Goal: Task Accomplishment & Management: Complete application form

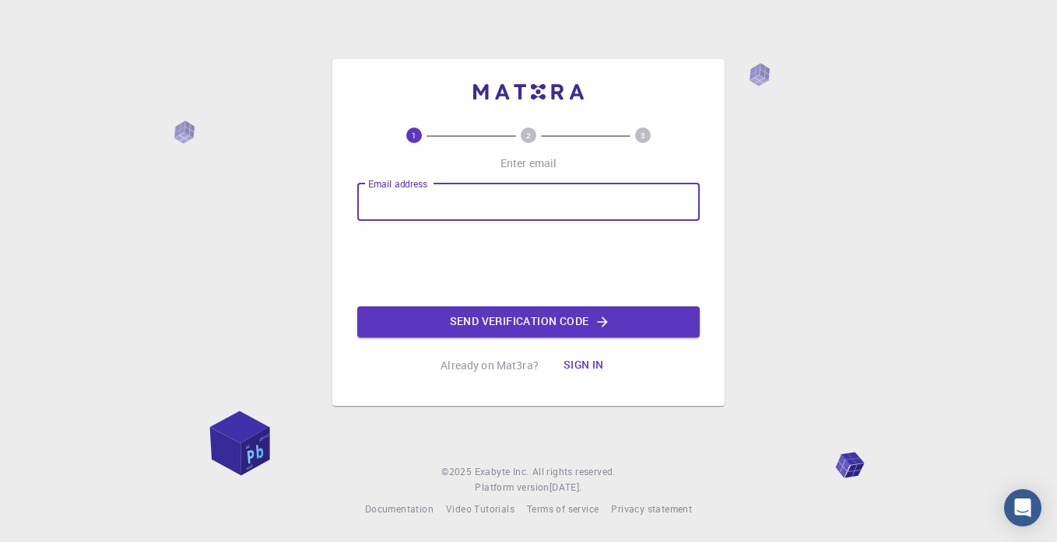
click at [449, 204] on input "Email address" at bounding box center [528, 202] width 342 height 37
click at [502, 198] on input "[EMAIL_ADDRESS][DOMAIN_NAME]" at bounding box center [528, 202] width 342 height 37
type input "[EMAIL_ADDRESS][DOMAIN_NAME]"
click at [499, 315] on button "Send verification code" at bounding box center [528, 322] width 342 height 31
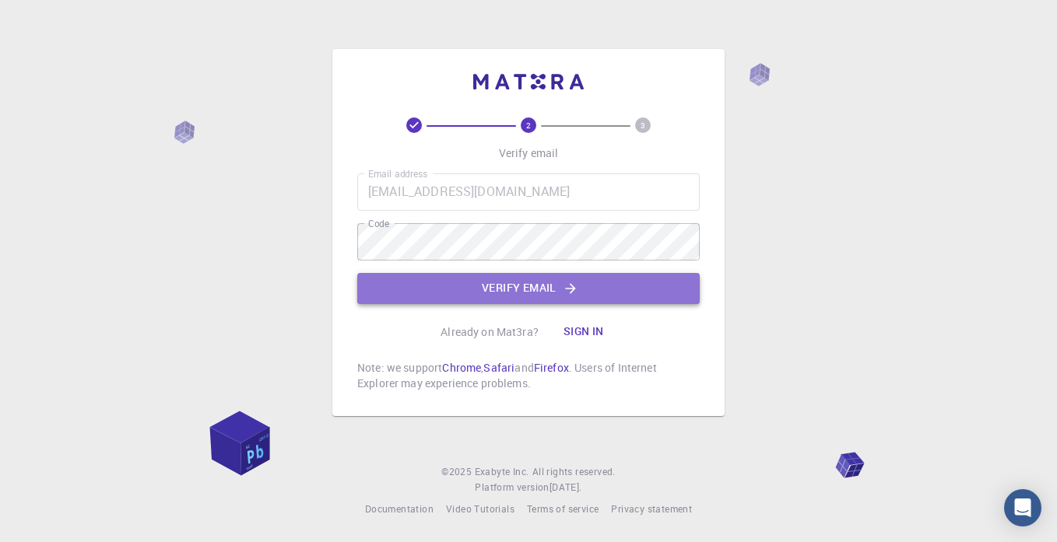
click at [498, 278] on button "Verify email" at bounding box center [528, 288] width 342 height 31
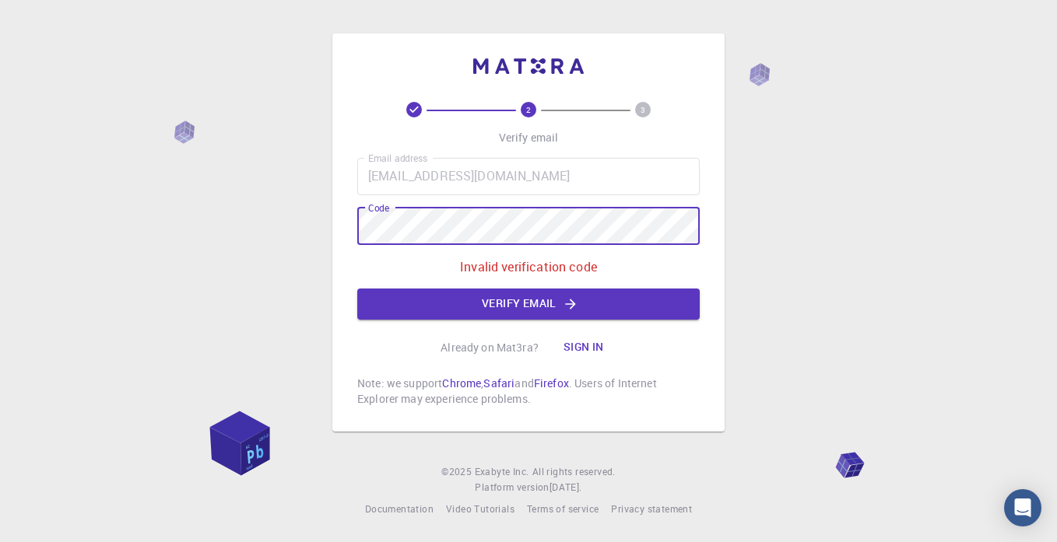
click at [320, 231] on div "2 3 Verify email Email address [EMAIL_ADDRESS][DOMAIN_NAME] Email address Code …" at bounding box center [528, 271] width 1057 height 542
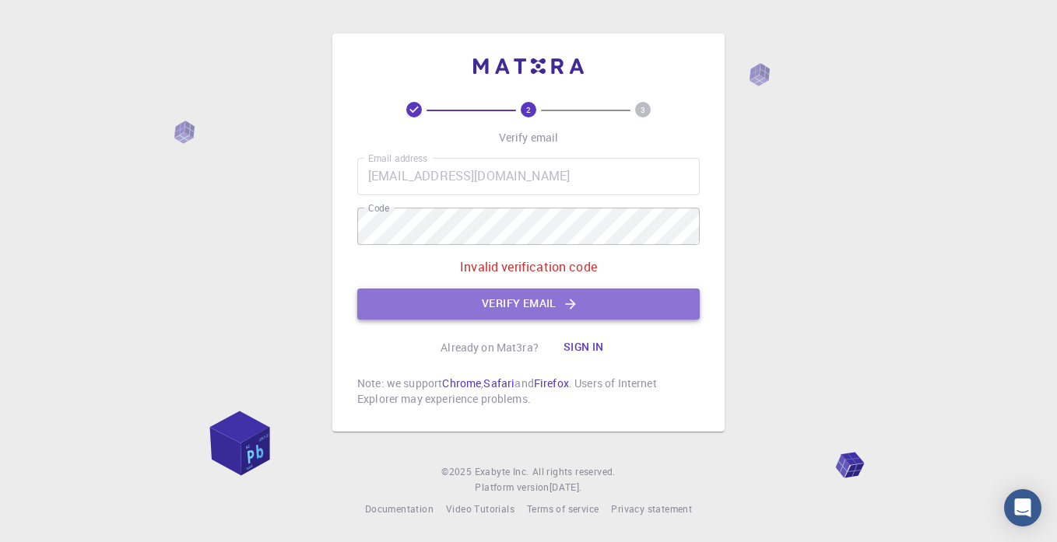
click at [512, 311] on button "Verify email" at bounding box center [528, 304] width 342 height 31
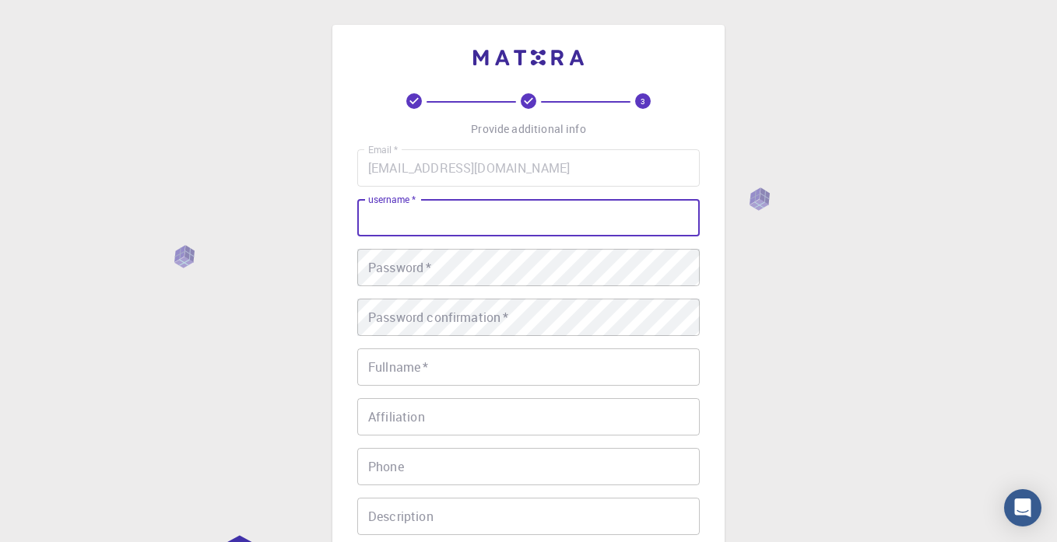
click at [389, 223] on input "username   *" at bounding box center [528, 217] width 342 height 37
type input "Abdo"
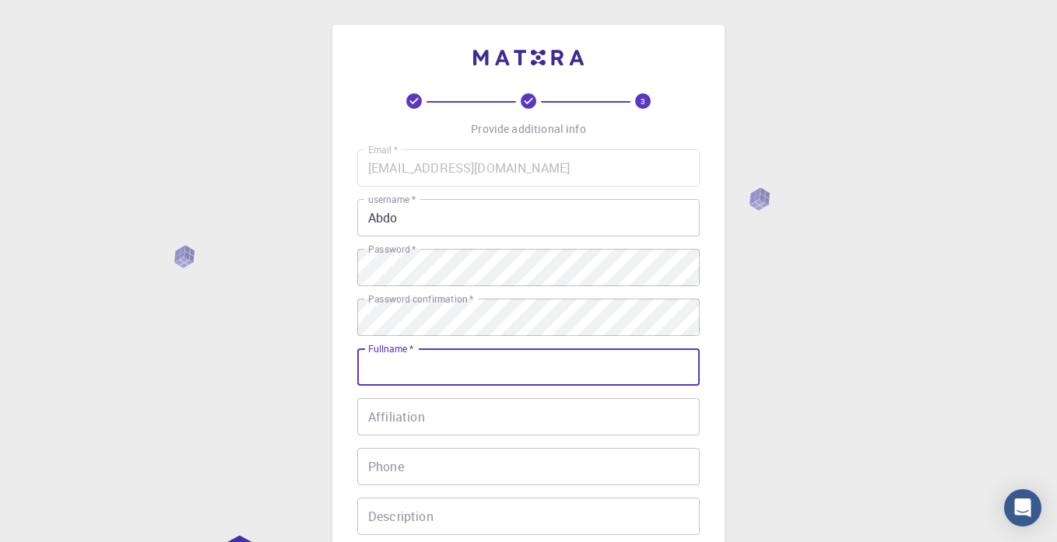
click at [397, 370] on input "Fullname   *" at bounding box center [528, 367] width 342 height 37
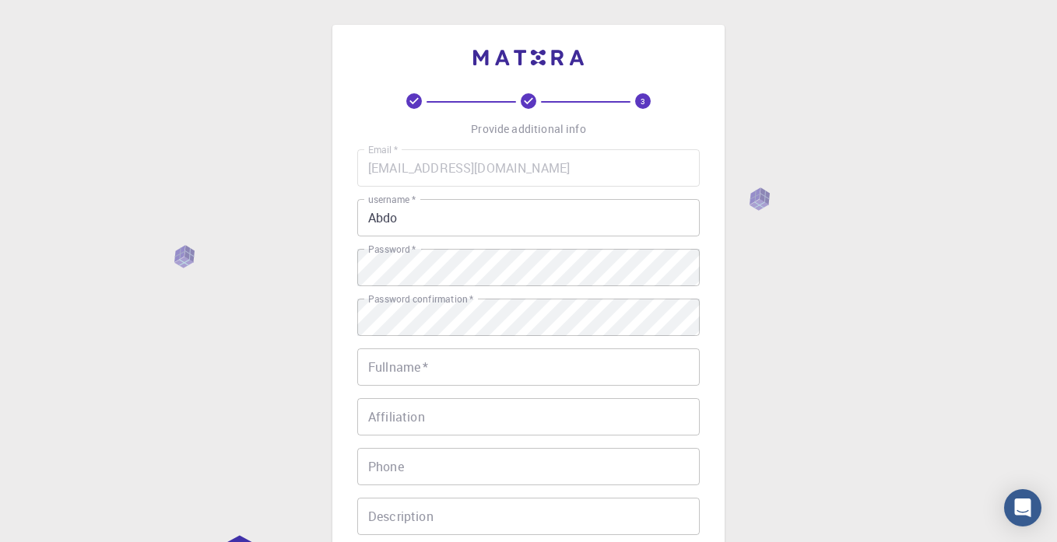
click at [397, 370] on div "Fullname   * Fullname   *" at bounding box center [528, 367] width 342 height 37
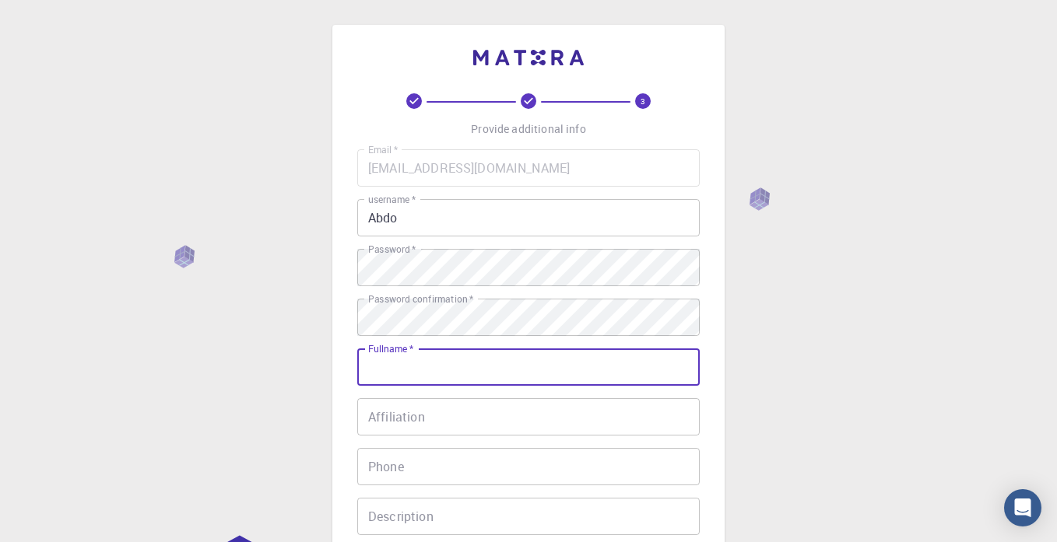
click at [397, 370] on input "Fullname   *" at bounding box center [528, 367] width 342 height 37
type input "[PERSON_NAME] [PERSON_NAME]"
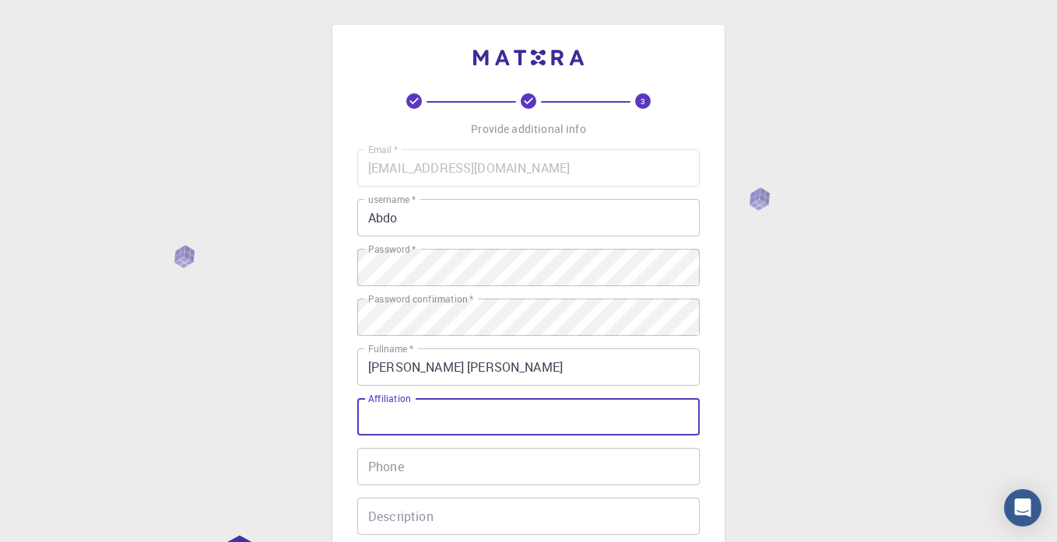
click at [446, 415] on input "Affiliation" at bounding box center [528, 416] width 342 height 37
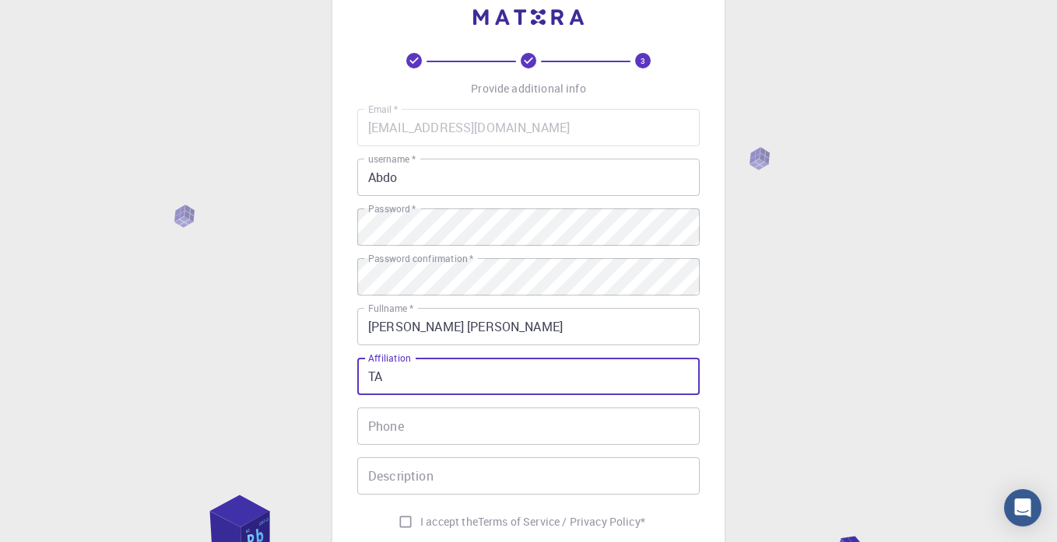
type input "TA"
click at [449, 418] on input "Phone" at bounding box center [528, 426] width 342 height 37
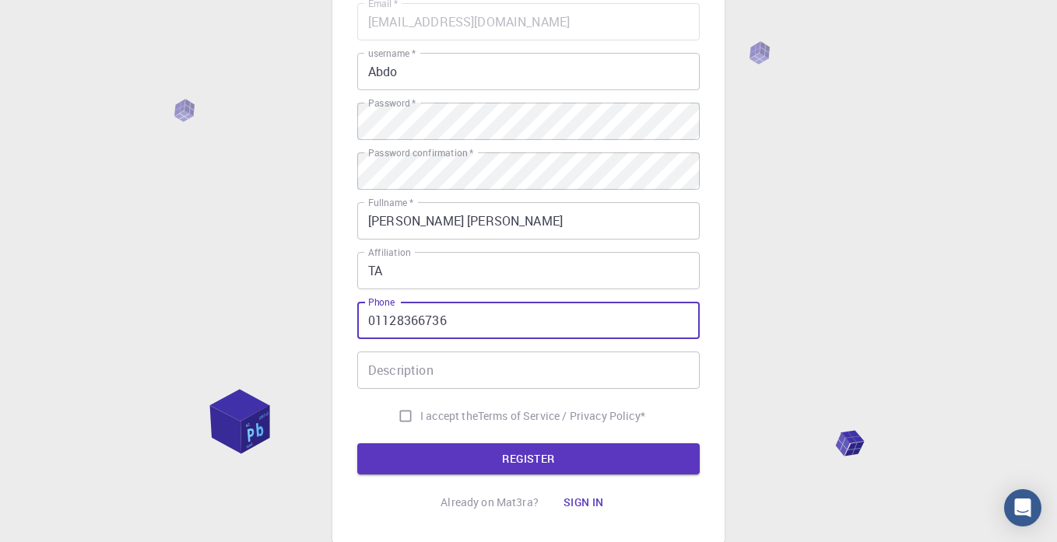
scroll to position [182, 0]
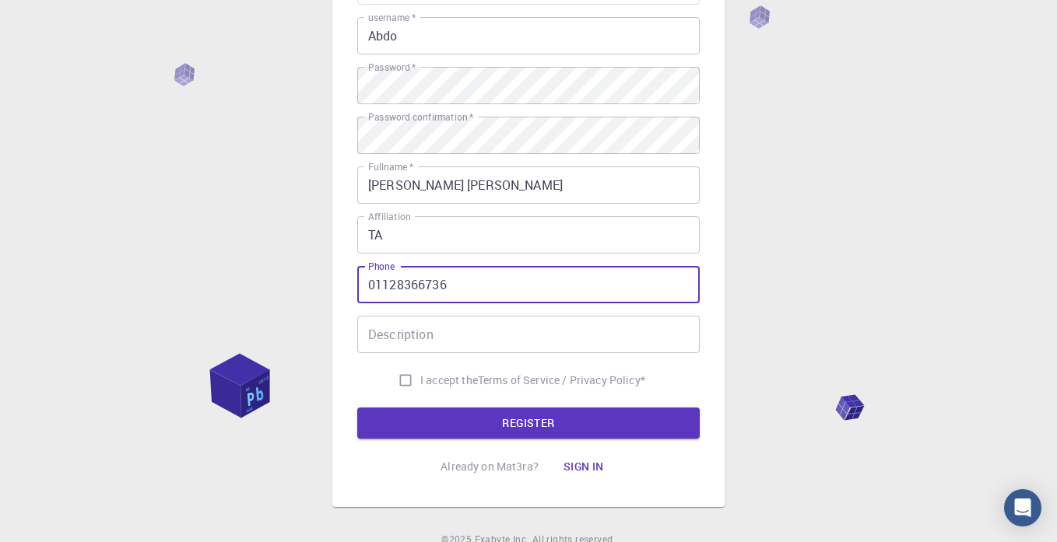
type input "01128366736"
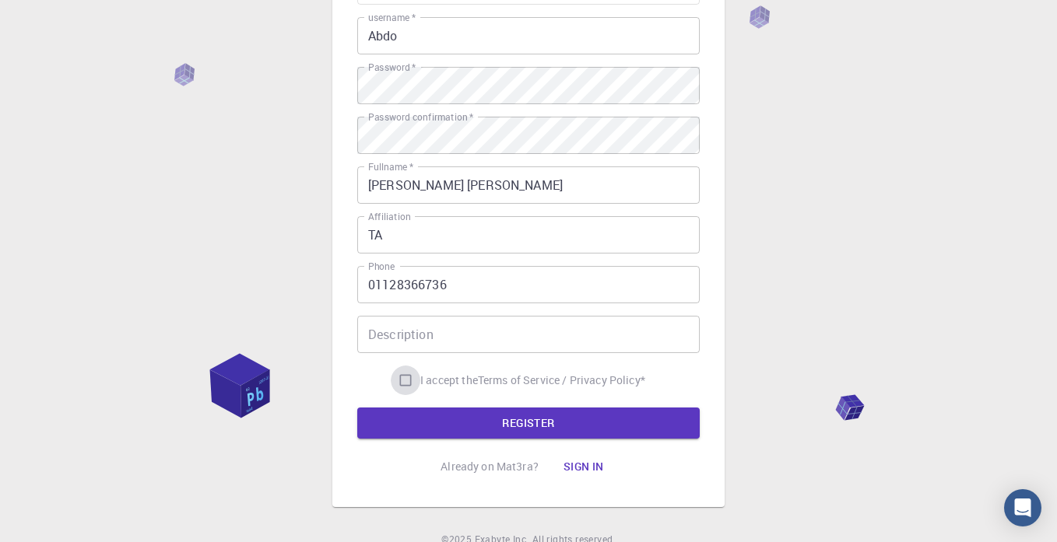
click at [396, 382] on input "I accept the Terms of Service / Privacy Policy *" at bounding box center [406, 381] width 30 height 30
checkbox input "true"
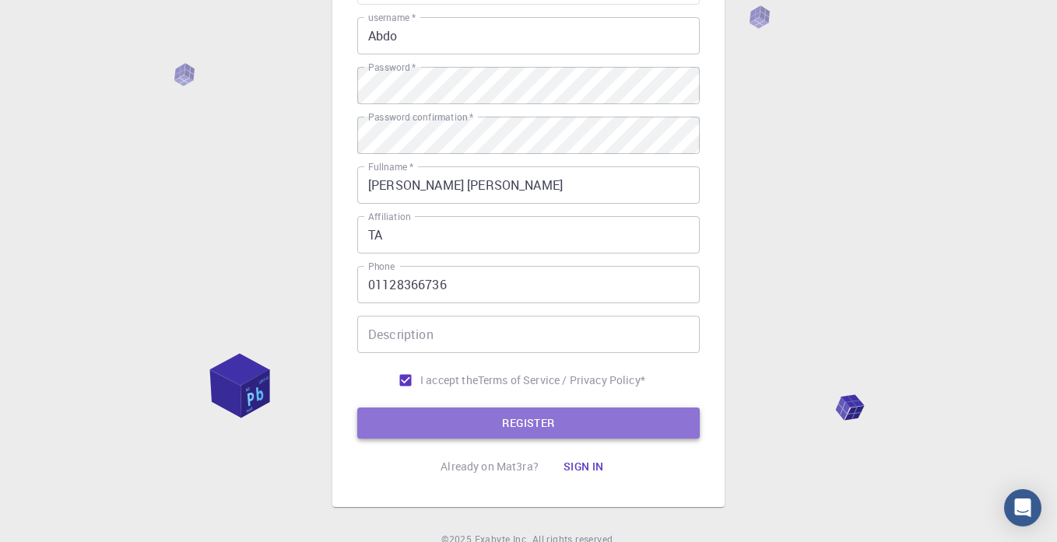
click at [467, 426] on button "REGISTER" at bounding box center [528, 423] width 342 height 31
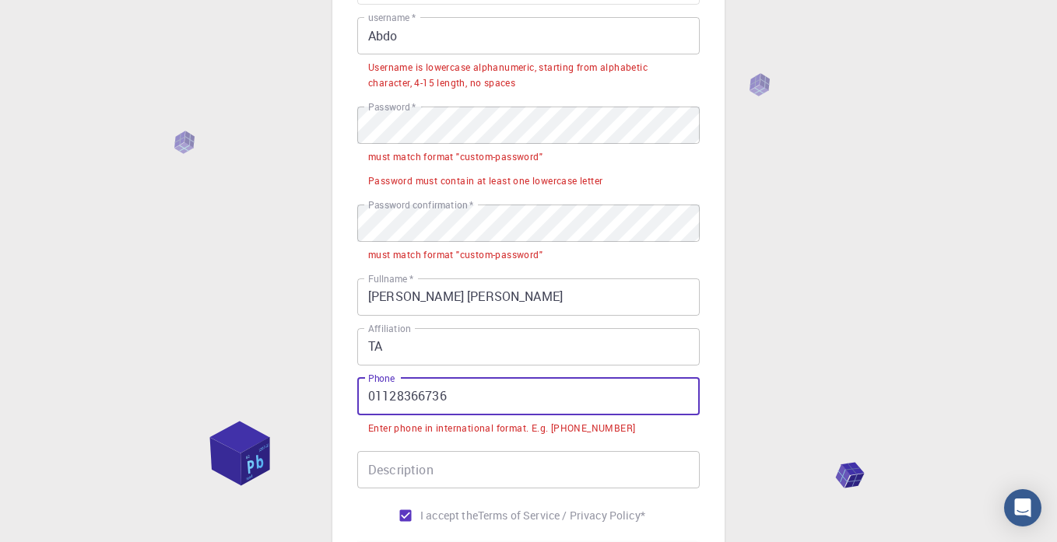
click at [369, 394] on input "01128366736" at bounding box center [528, 396] width 342 height 37
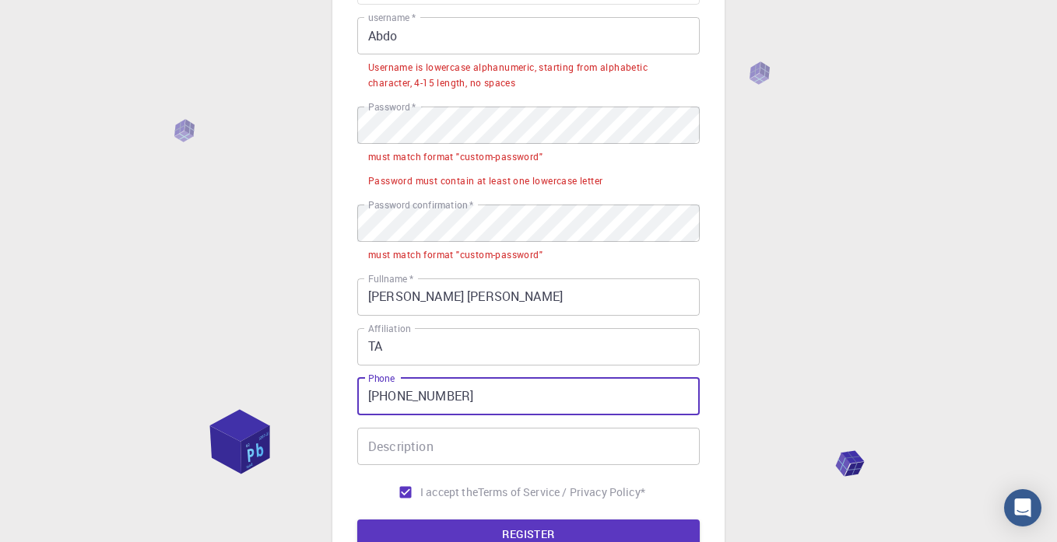
type input "[PHONE_NUMBER]"
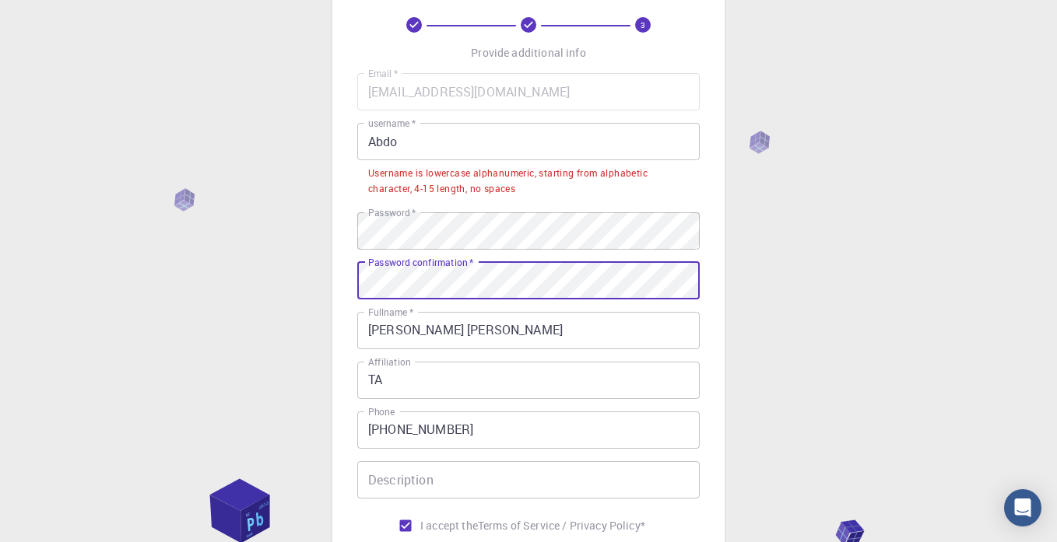
scroll to position [79, 0]
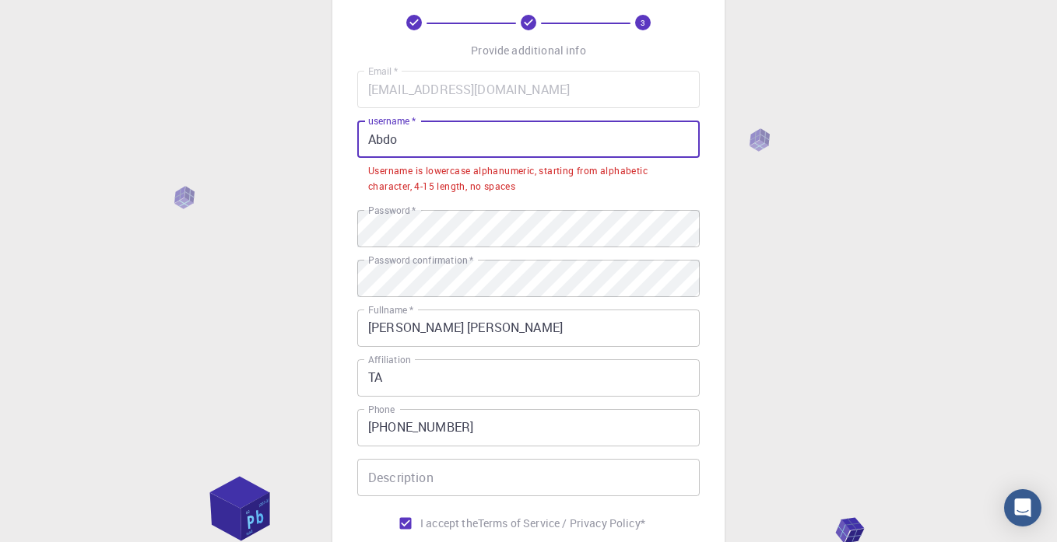
click at [436, 142] on input "Abdo" at bounding box center [528, 139] width 342 height 37
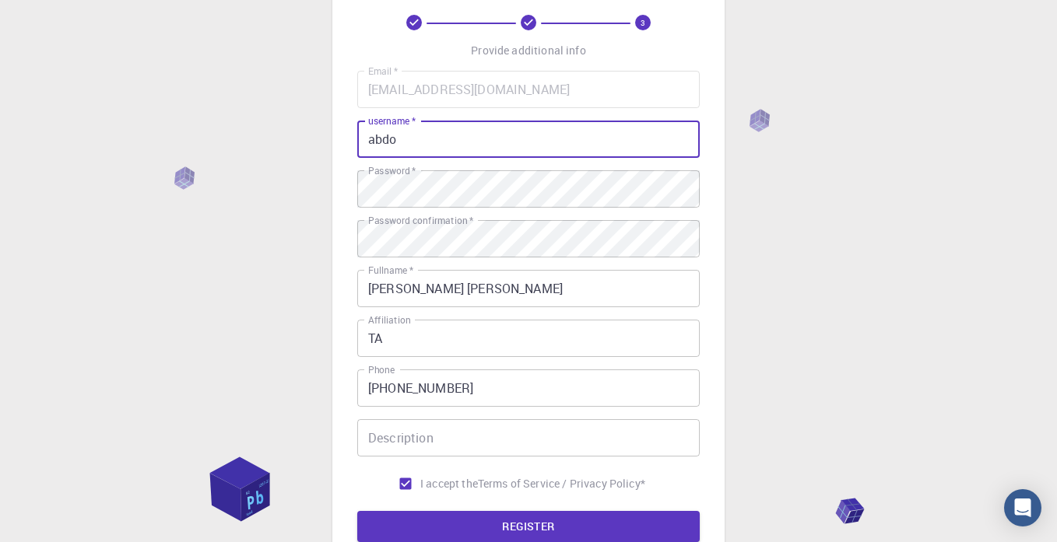
scroll to position [250, 0]
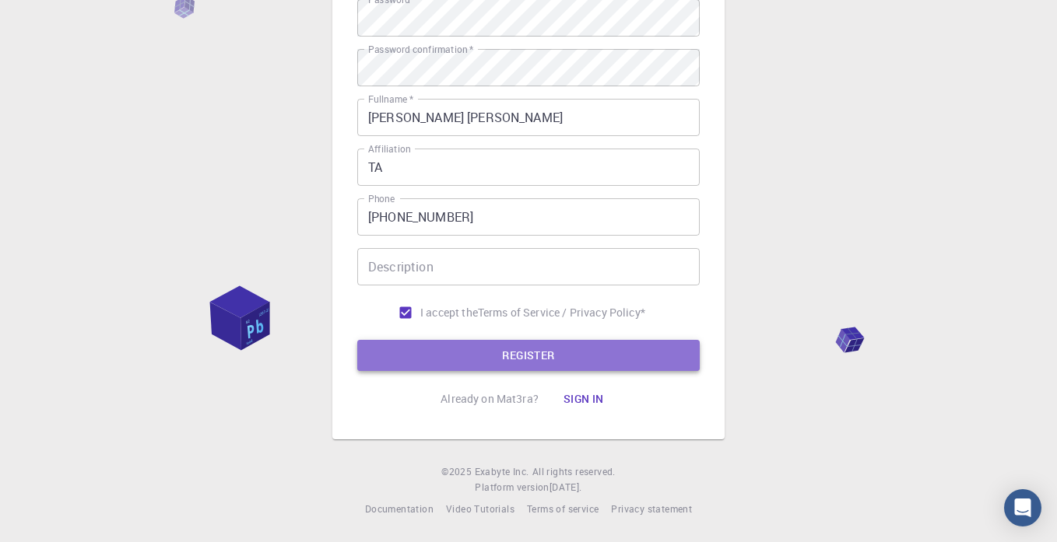
click at [493, 350] on button "REGISTER" at bounding box center [528, 355] width 342 height 31
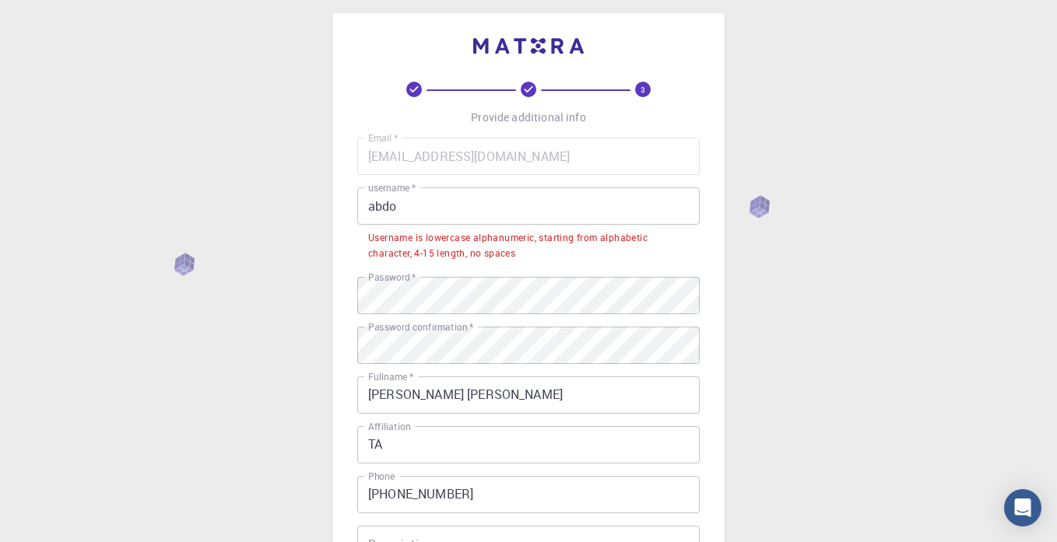
scroll to position [0, 0]
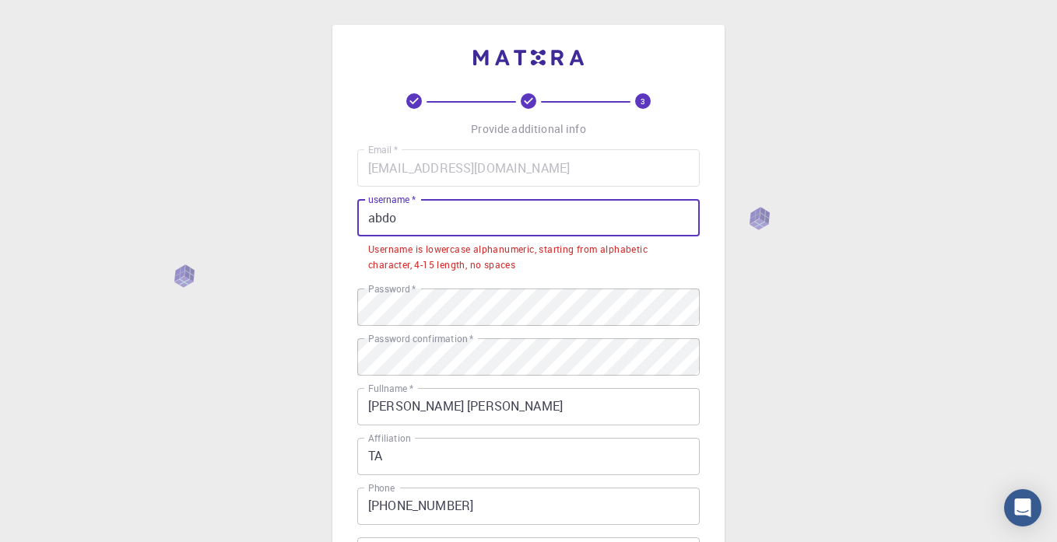
click at [476, 228] on input "abdo" at bounding box center [528, 217] width 342 height 37
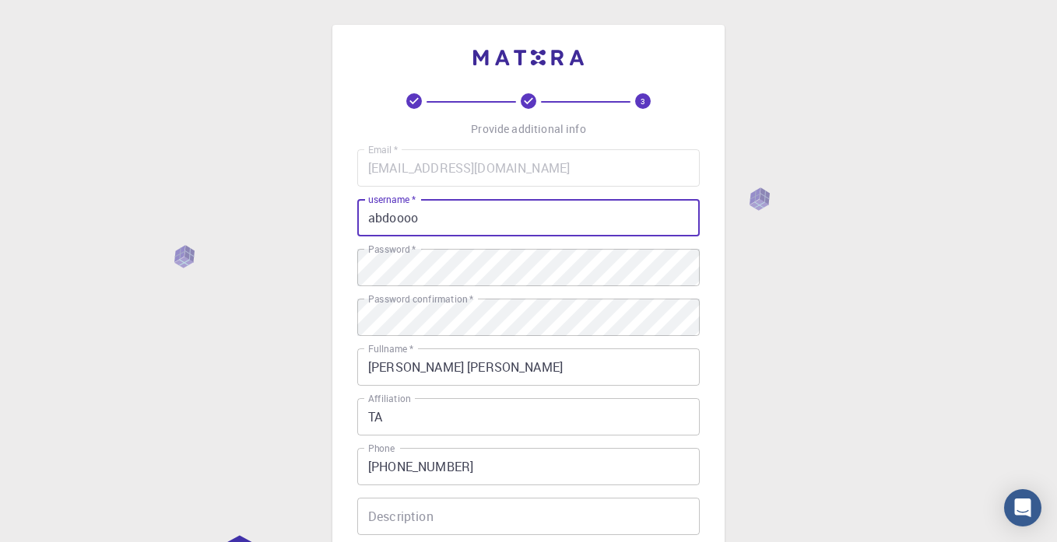
scroll to position [250, 0]
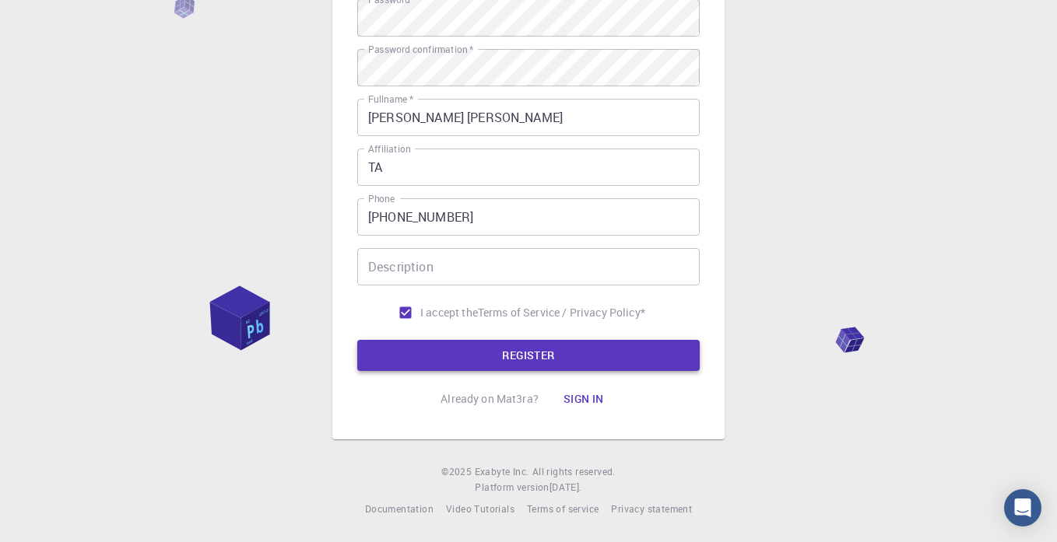
type input "abdoooo"
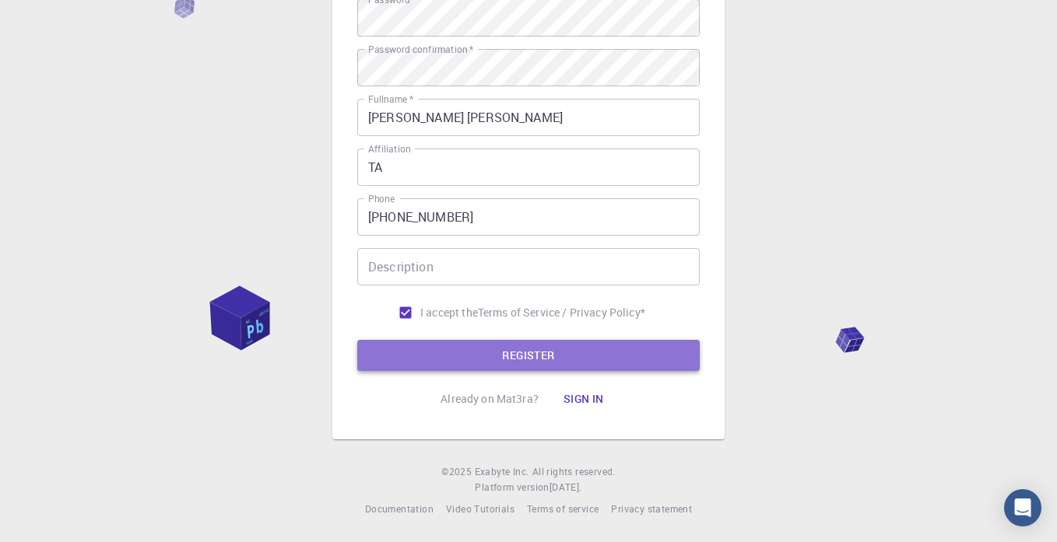
click at [487, 359] on button "REGISTER" at bounding box center [528, 355] width 342 height 31
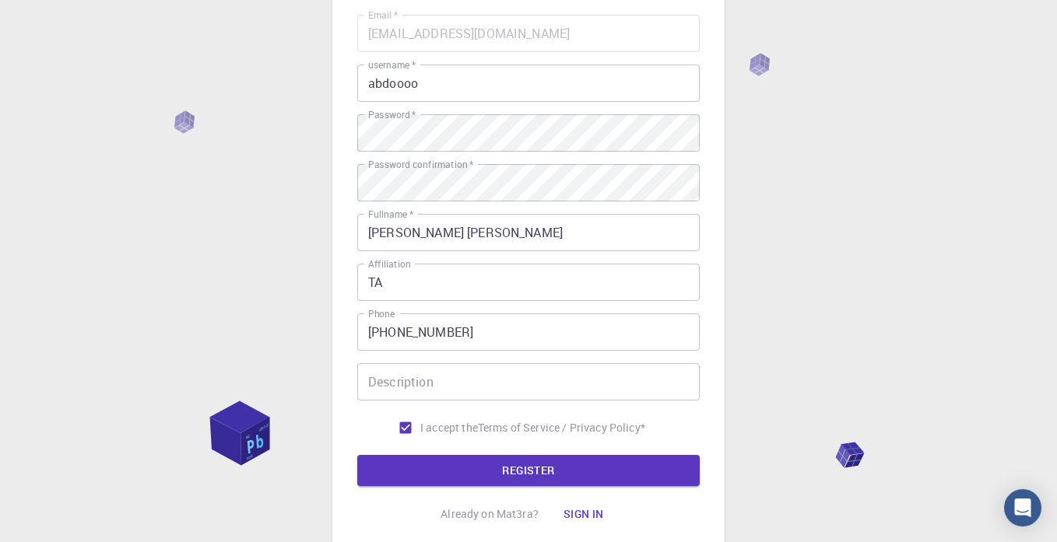
scroll to position [0, 0]
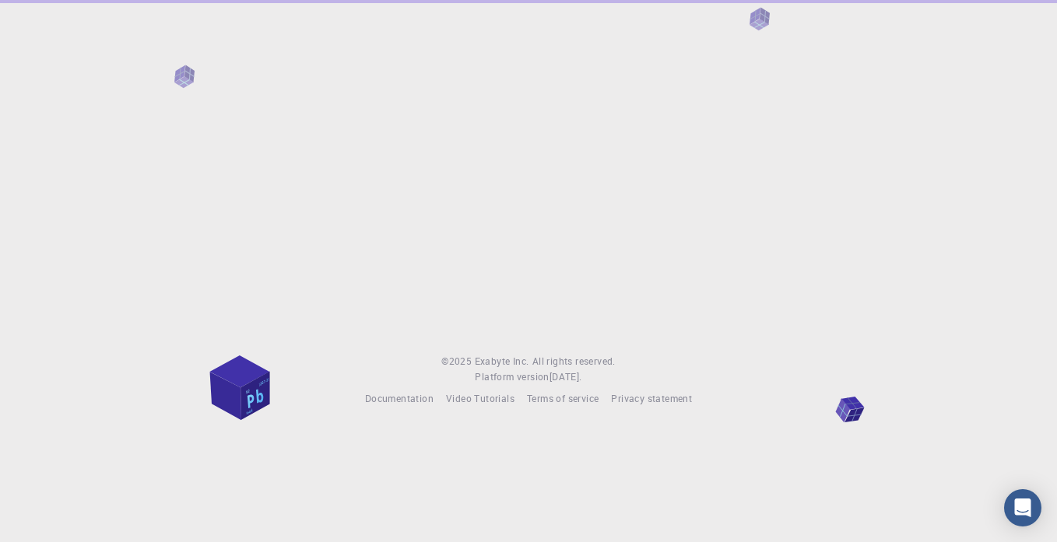
click at [536, 357] on span "All rights reserved." at bounding box center [573, 362] width 83 height 16
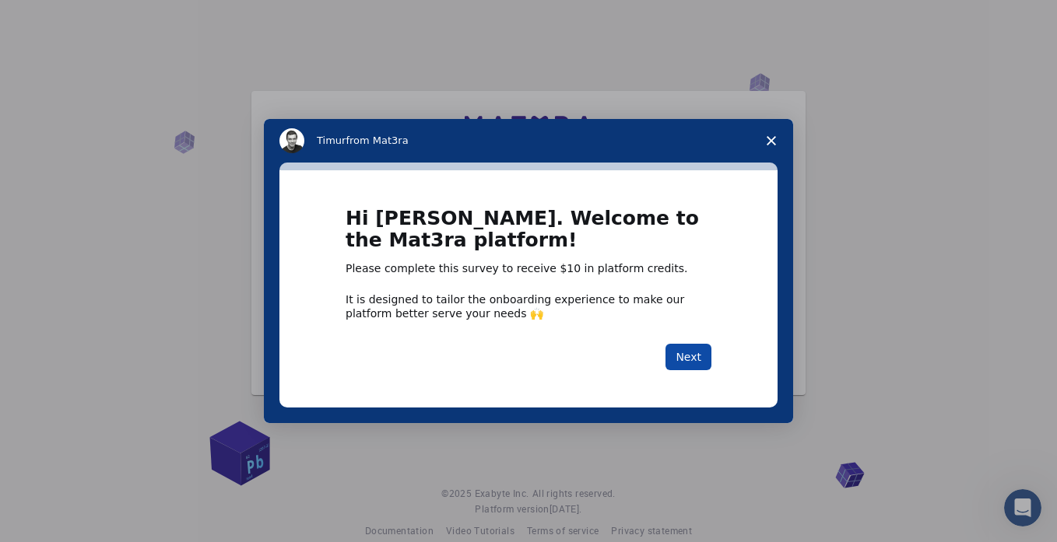
click at [691, 356] on button "Next" at bounding box center [688, 357] width 46 height 26
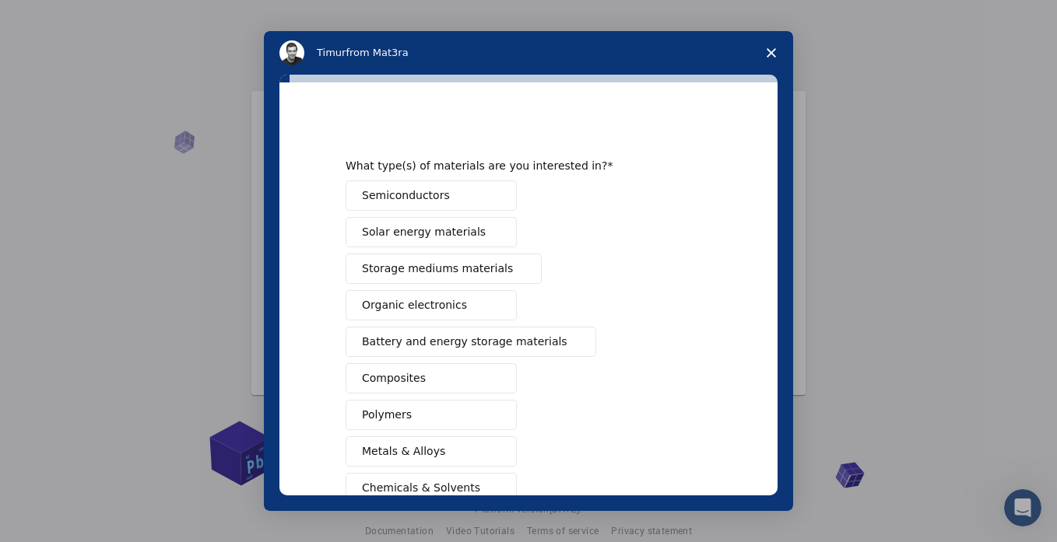
click at [400, 191] on span "Semiconductors" at bounding box center [406, 195] width 88 height 16
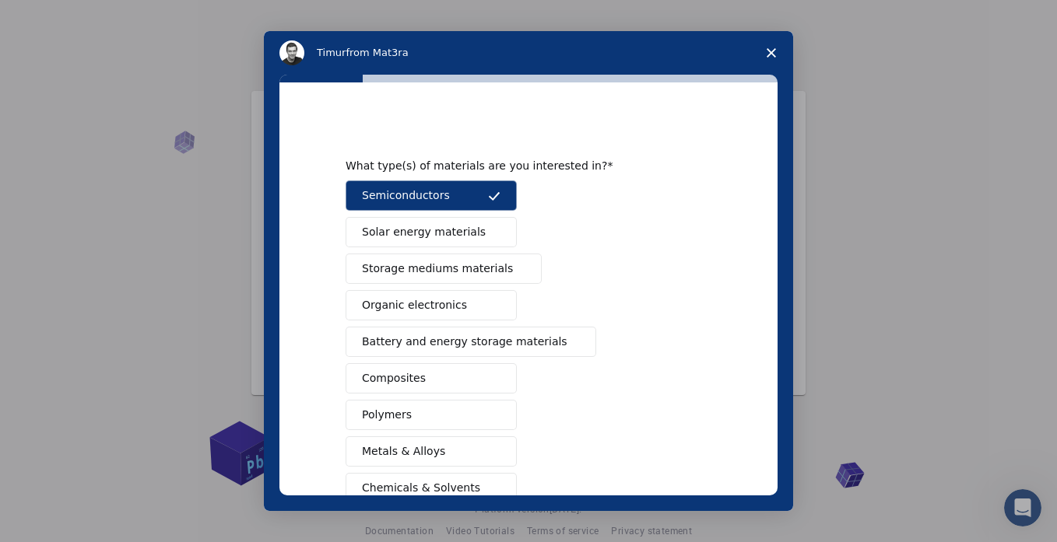
click at [370, 196] on span "Semiconductors" at bounding box center [406, 195] width 88 height 16
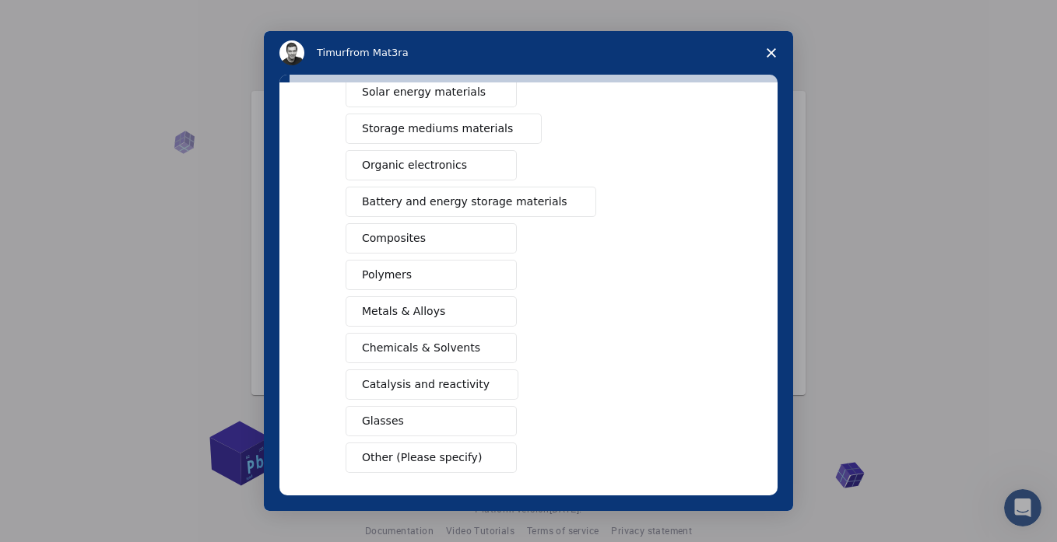
scroll to position [187, 0]
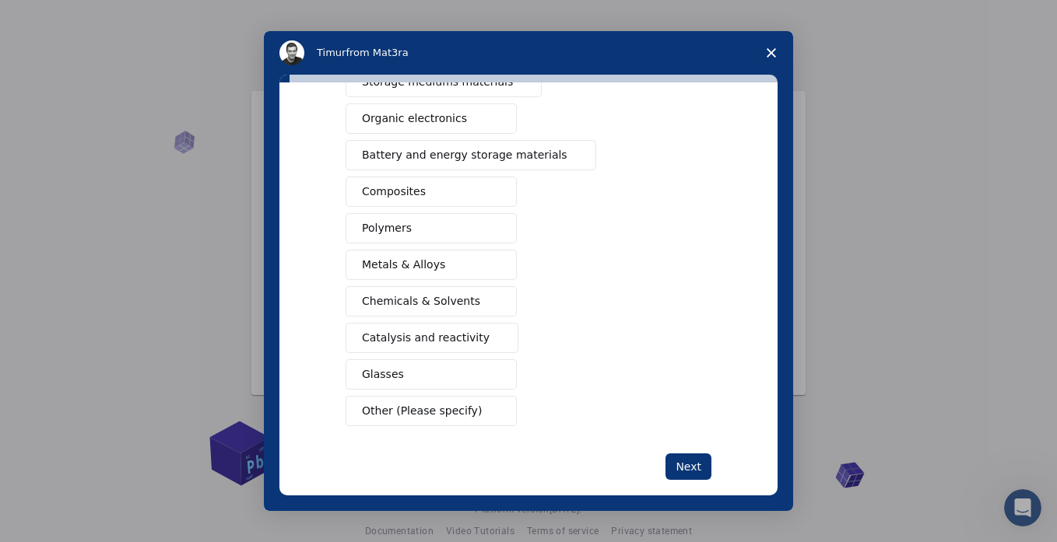
click at [387, 268] on span "Metals & Alloys" at bounding box center [403, 265] width 83 height 16
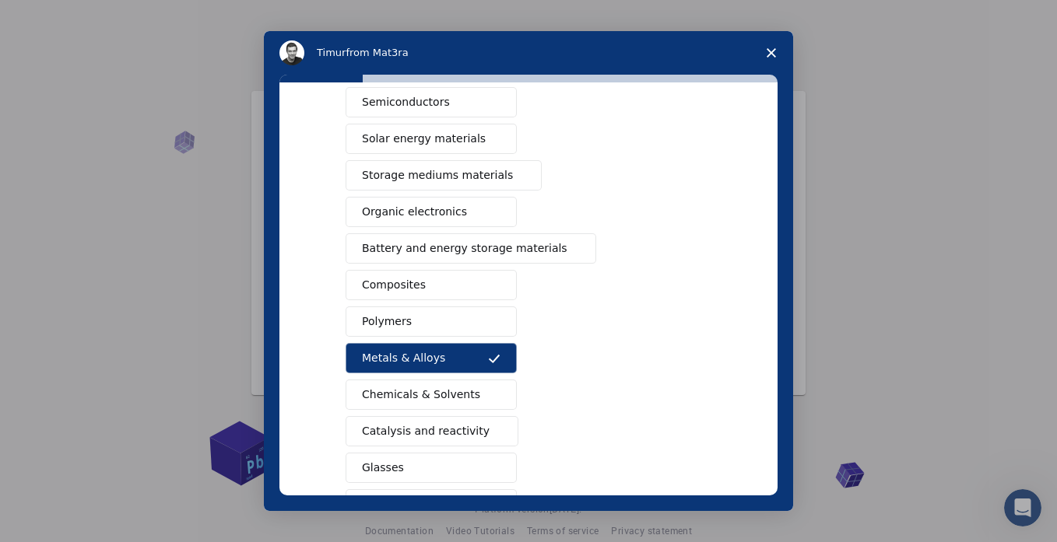
scroll to position [47, 0]
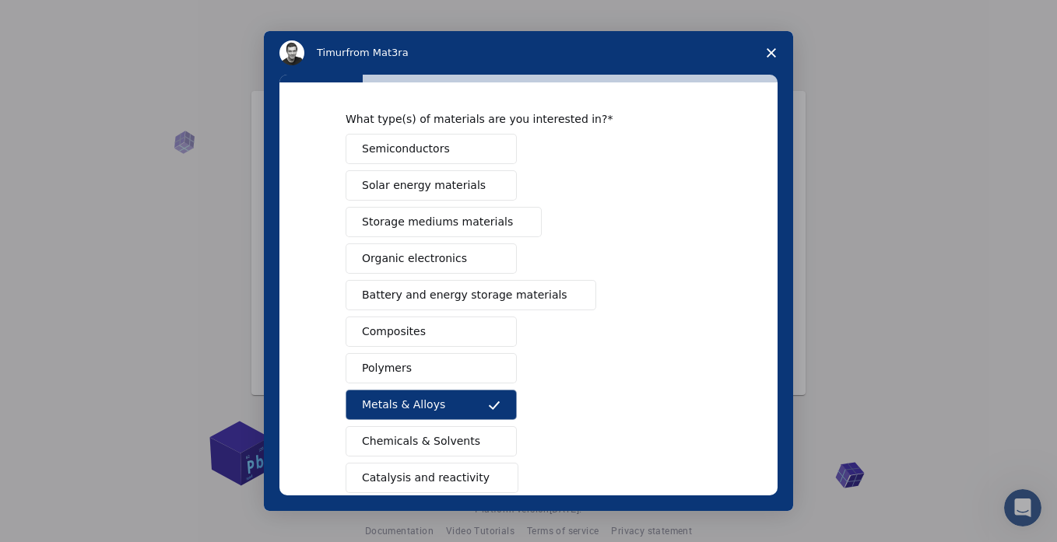
click at [421, 148] on span "Semiconductors" at bounding box center [406, 149] width 88 height 16
click at [421, 156] on span "Semiconductors" at bounding box center [406, 149] width 88 height 16
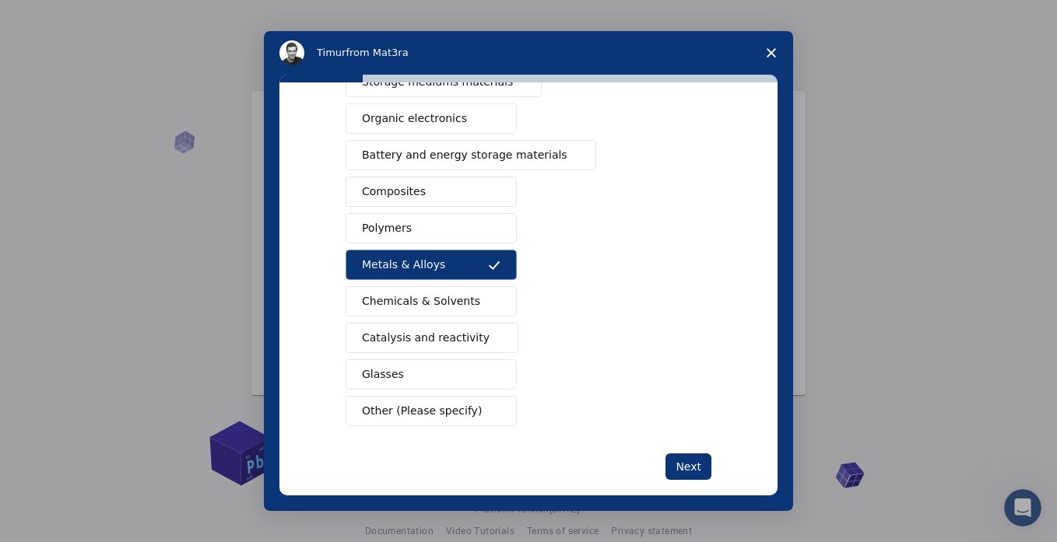
scroll to position [209, 0]
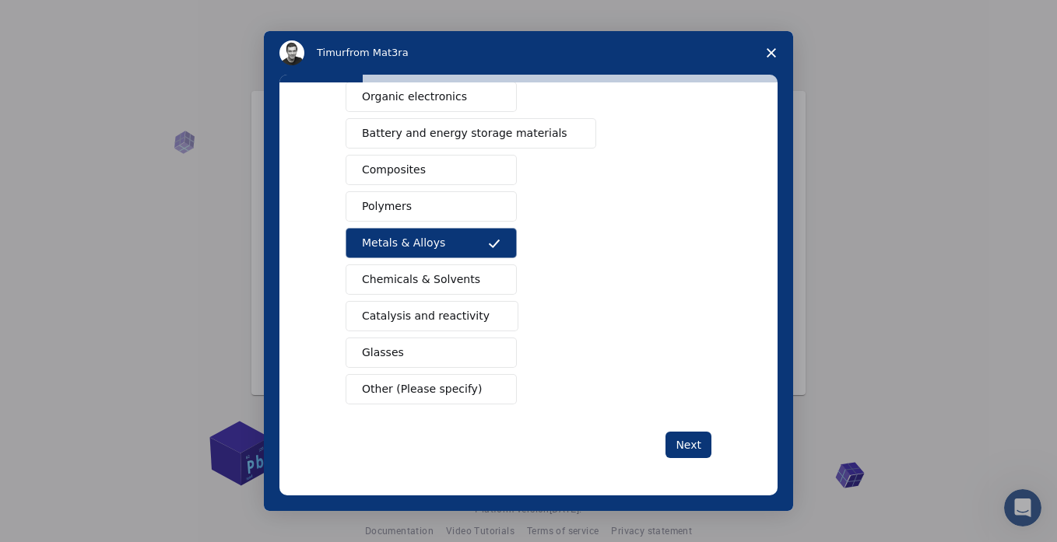
click at [423, 394] on span "Other (Please specify)" at bounding box center [422, 389] width 120 height 16
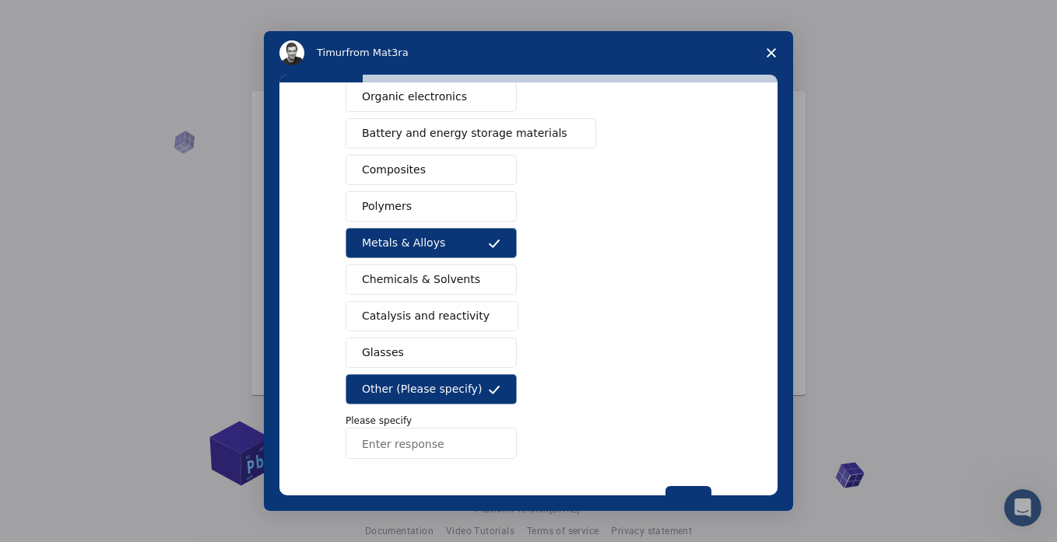
click at [407, 452] on input "Enter response" at bounding box center [430, 443] width 171 height 31
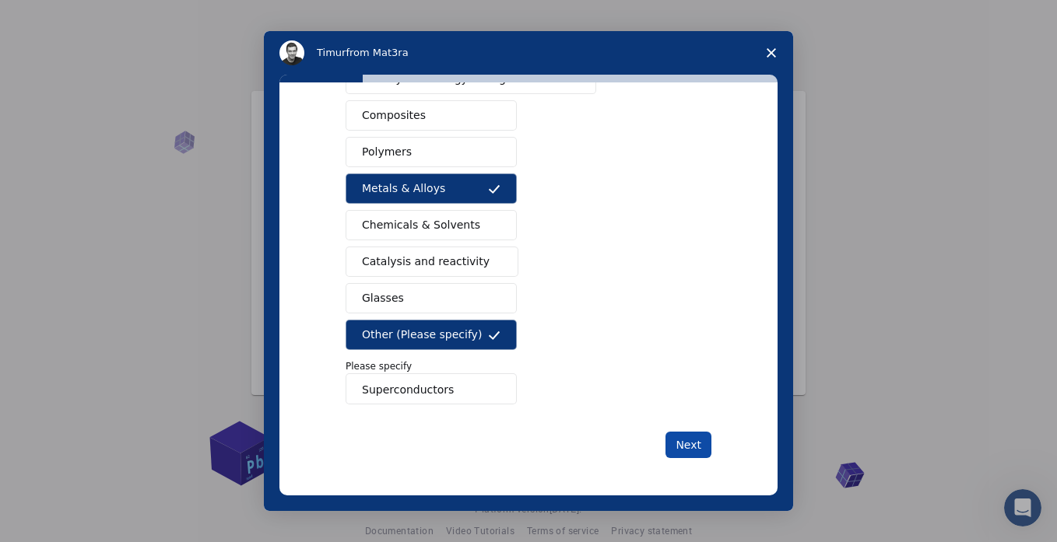
type input "Superconductors"
click at [682, 446] on button "Next" at bounding box center [688, 445] width 46 height 26
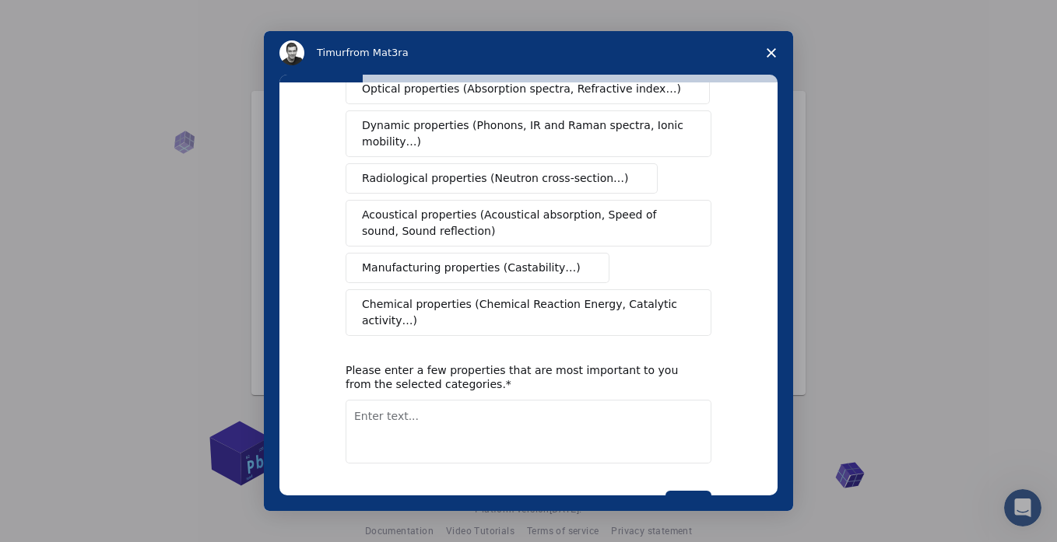
scroll to position [0, 0]
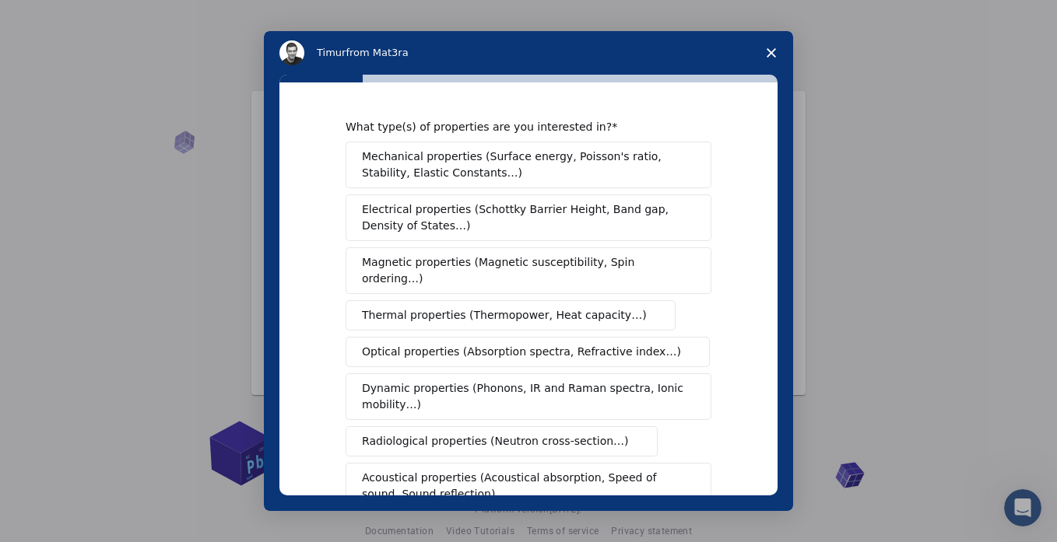
click at [433, 214] on span "Electrical properties (Schottky Barrier Height, Band gap, Density of States…)" at bounding box center [524, 217] width 324 height 33
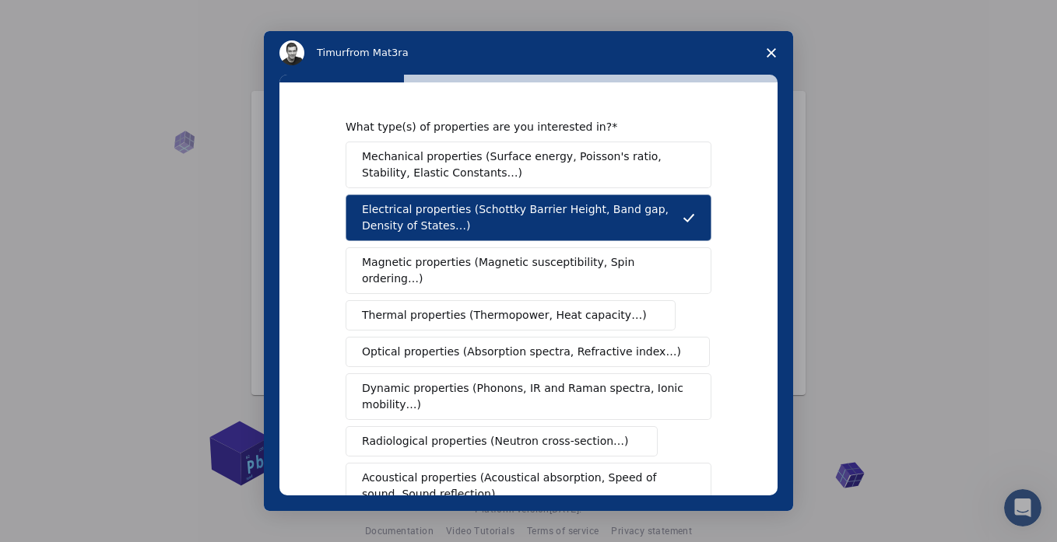
click at [494, 264] on span "Magnetic properties (Magnetic susceptibility, Spin ordering…)" at bounding box center [522, 270] width 321 height 33
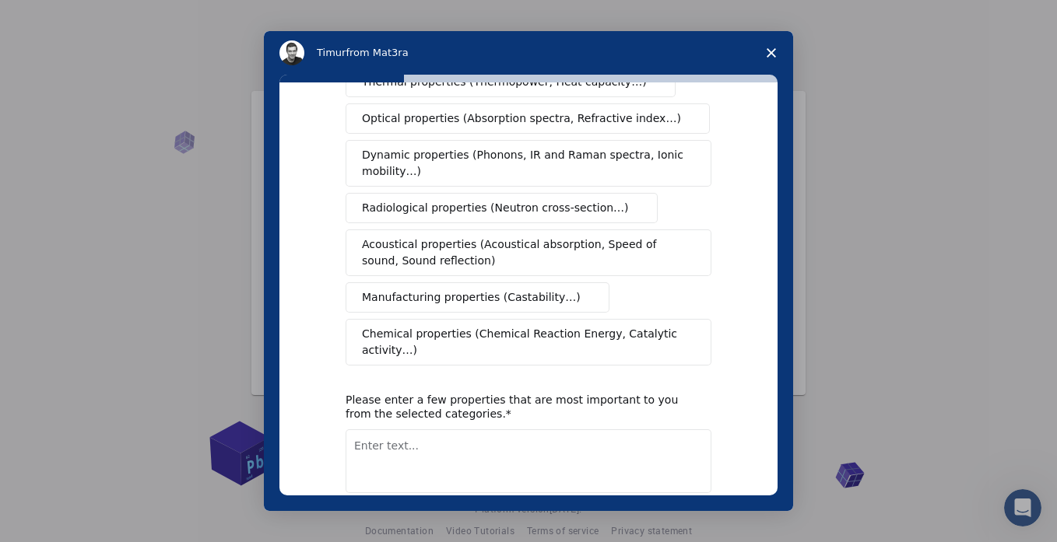
scroll to position [280, 0]
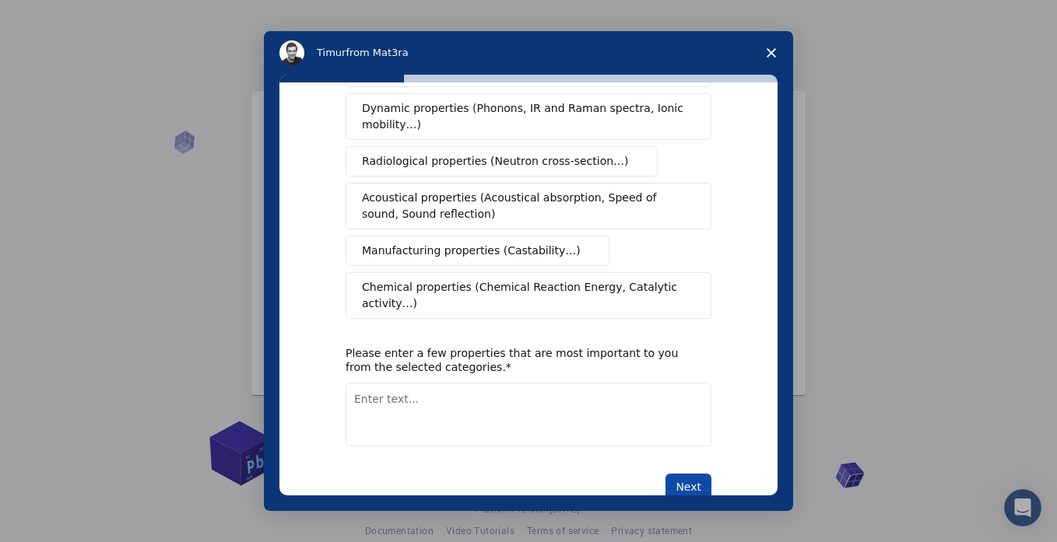
click at [674, 476] on button "Next" at bounding box center [688, 487] width 46 height 26
click at [404, 401] on textarea "Enter text..." at bounding box center [528, 415] width 366 height 64
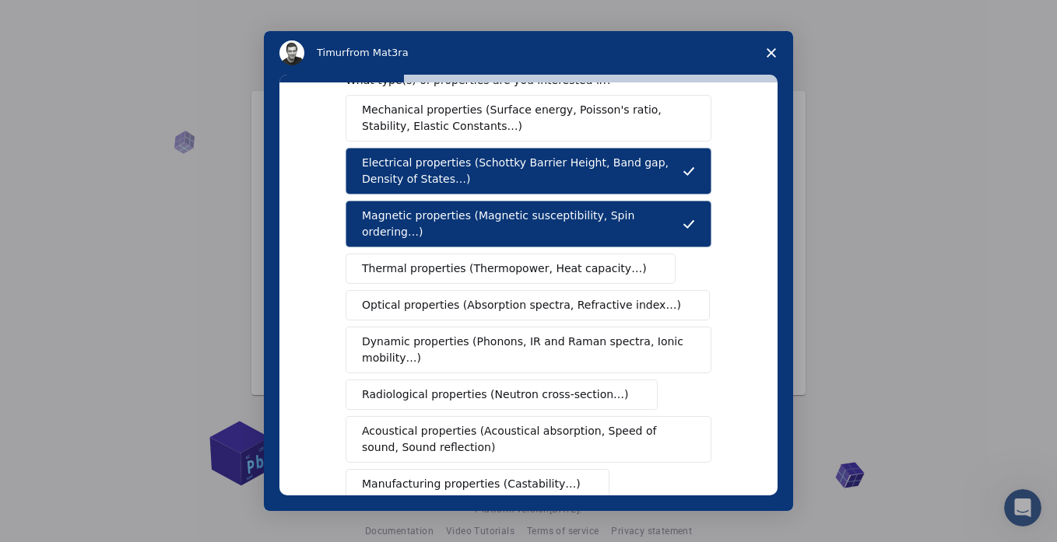
scroll to position [0, 0]
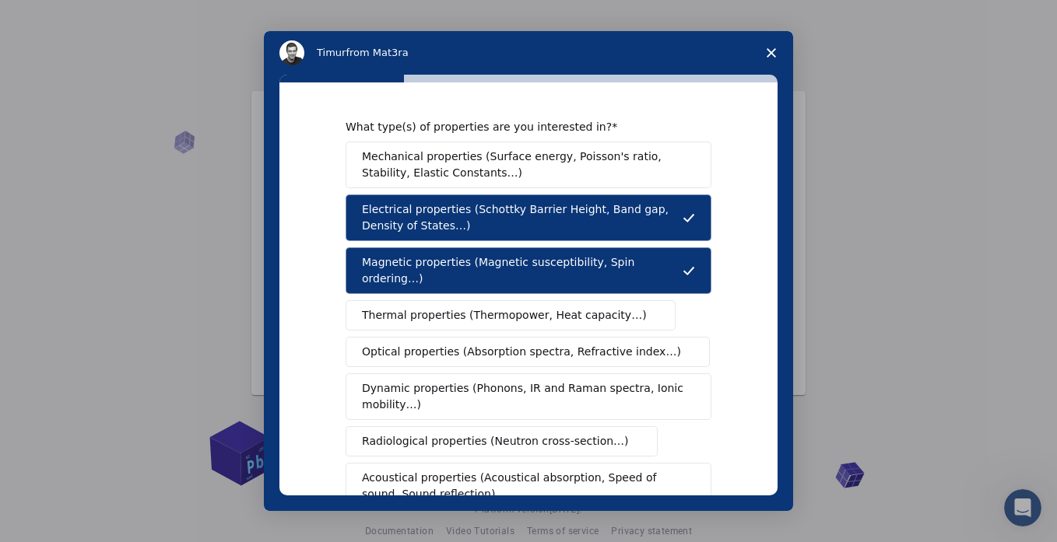
click at [387, 307] on span "Thermal properties (Thermopower, Heat capacity…)" at bounding box center [504, 315] width 285 height 16
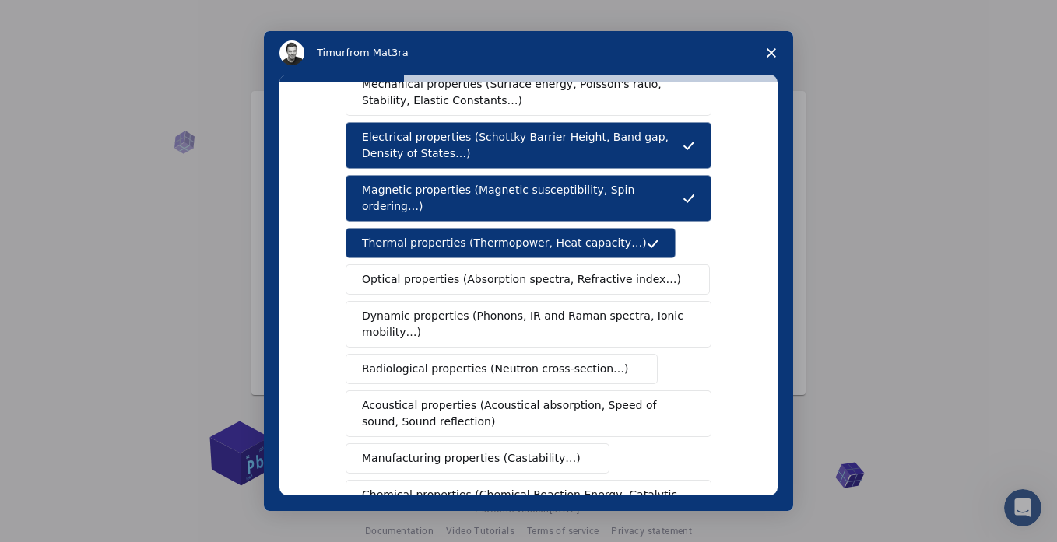
scroll to position [306, 0]
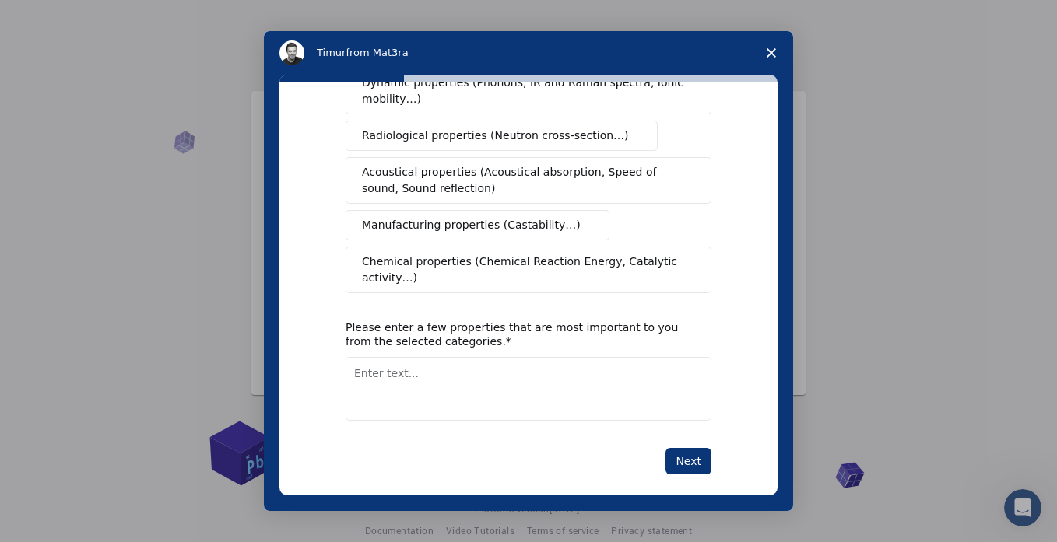
click at [405, 357] on textarea "Enter text..." at bounding box center [528, 389] width 366 height 64
type textarea "c"
type textarea "fermi critical temp"
click at [672, 448] on button "Next" at bounding box center [688, 461] width 46 height 26
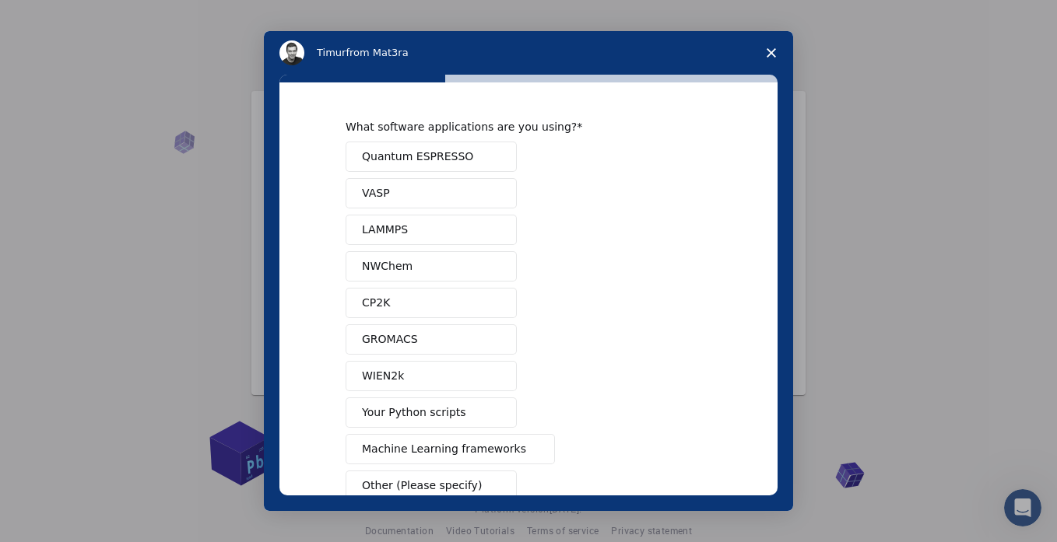
scroll to position [47, 0]
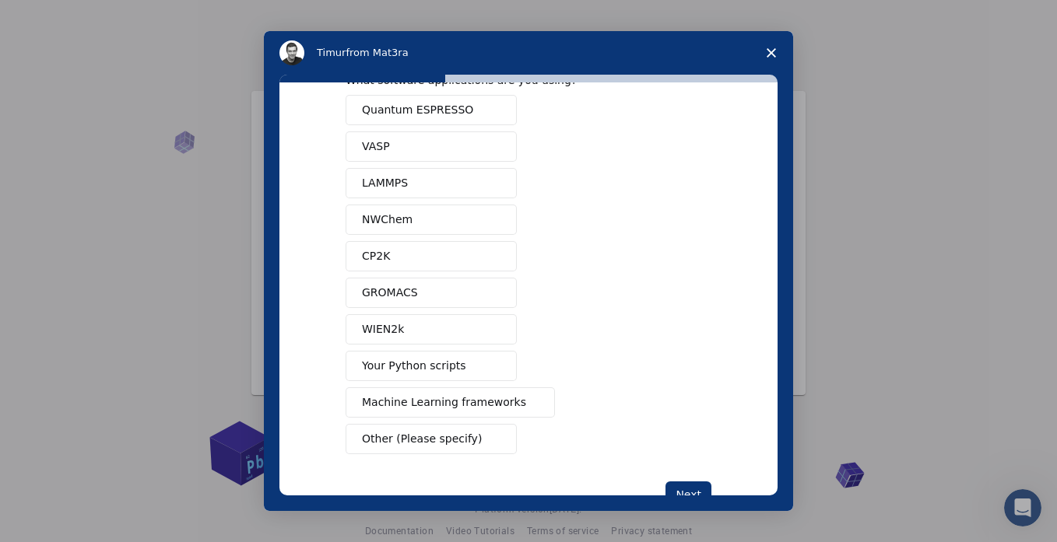
click at [396, 366] on span "Your Python scripts" at bounding box center [414, 366] width 104 height 16
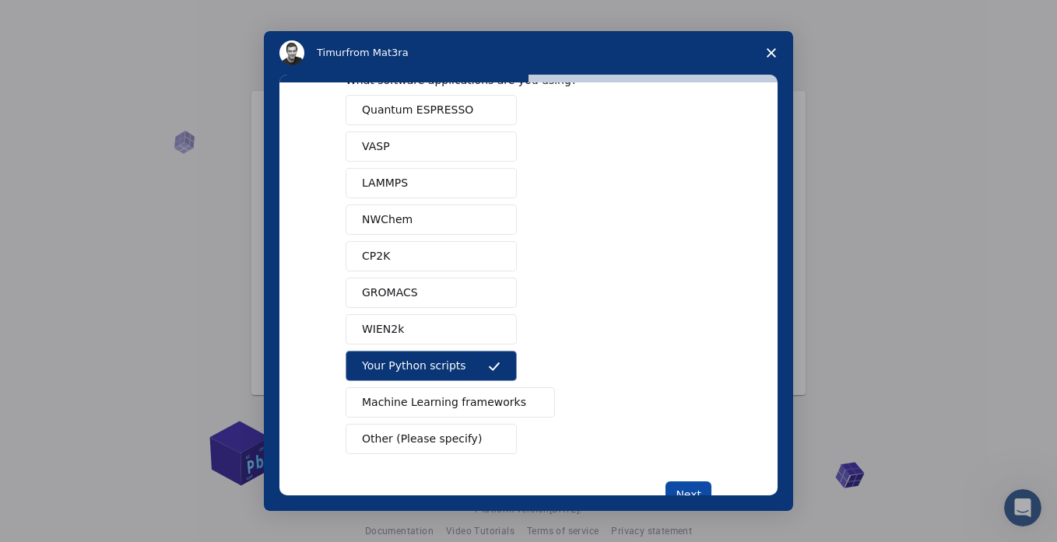
click at [677, 489] on button "Next" at bounding box center [688, 495] width 46 height 26
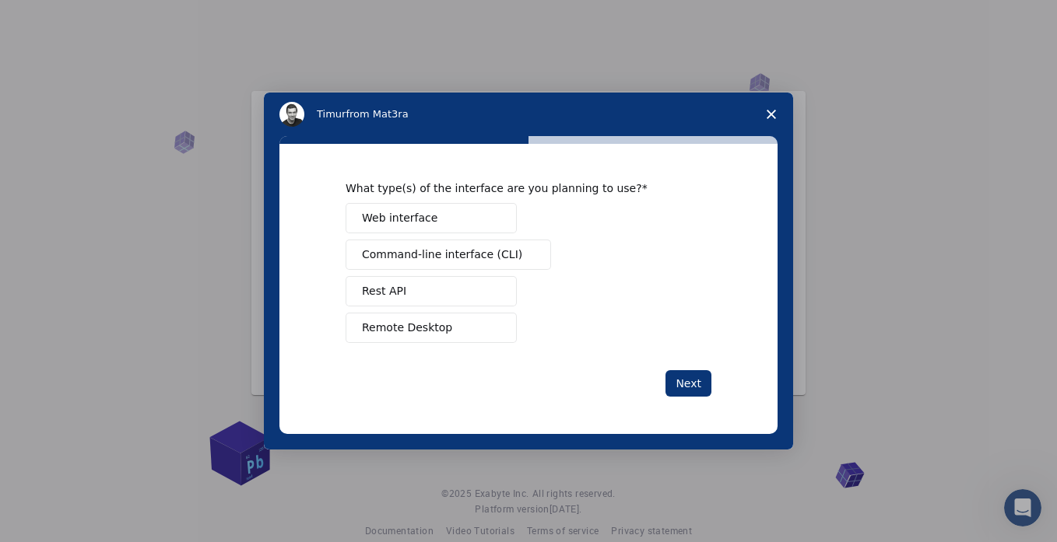
click at [426, 217] on span "Web interface" at bounding box center [399, 218] width 75 height 16
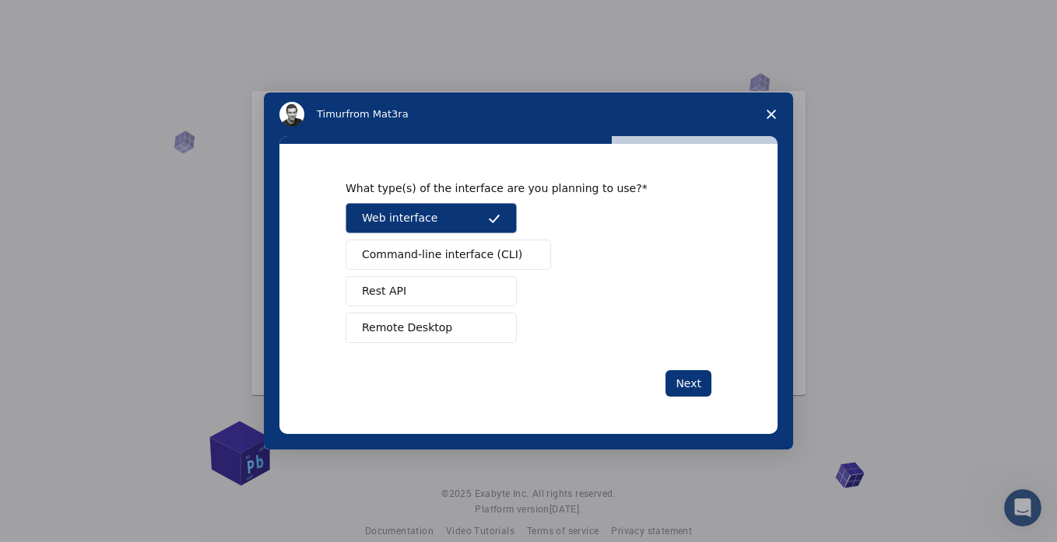
click at [437, 259] on span "Command-line interface (CLI)" at bounding box center [442, 255] width 160 height 16
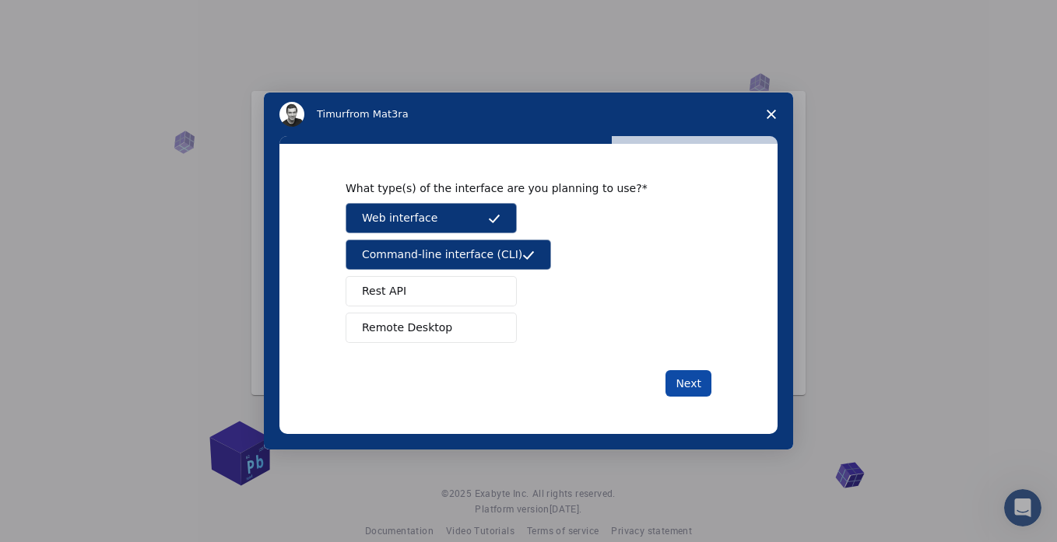
click at [689, 380] on button "Next" at bounding box center [688, 383] width 46 height 26
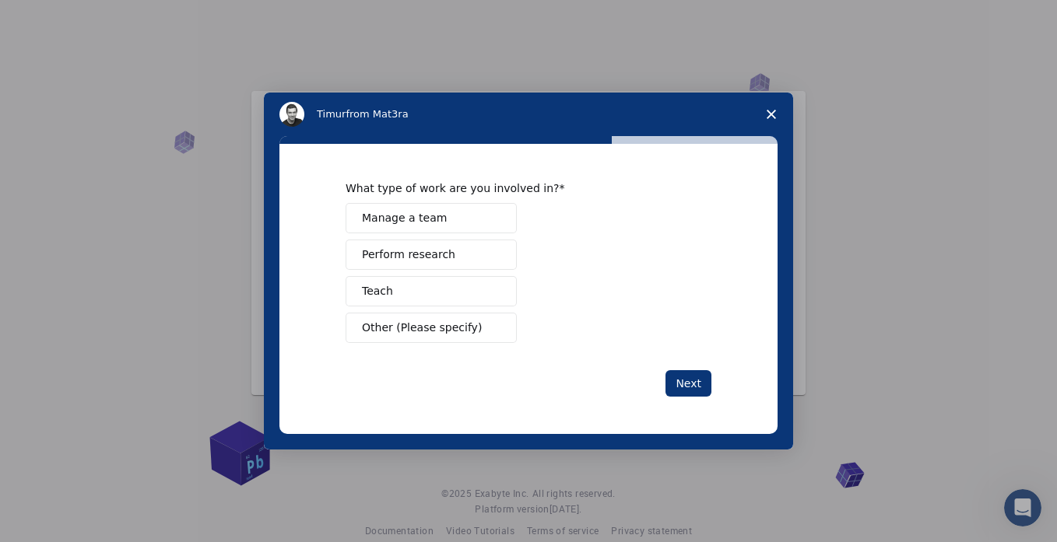
click at [408, 254] on span "Perform research" at bounding box center [408, 255] width 93 height 16
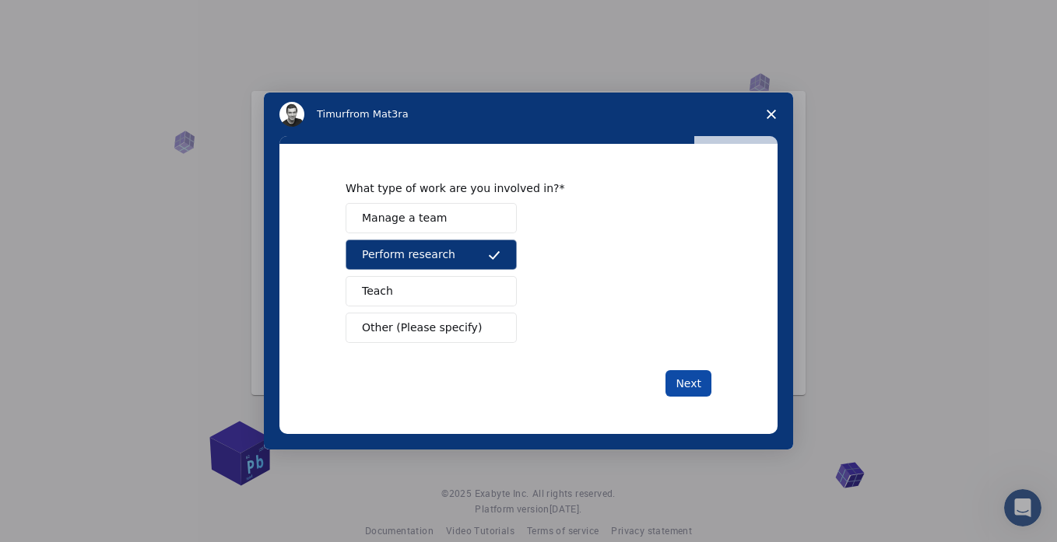
click at [671, 378] on button "Next" at bounding box center [688, 383] width 46 height 26
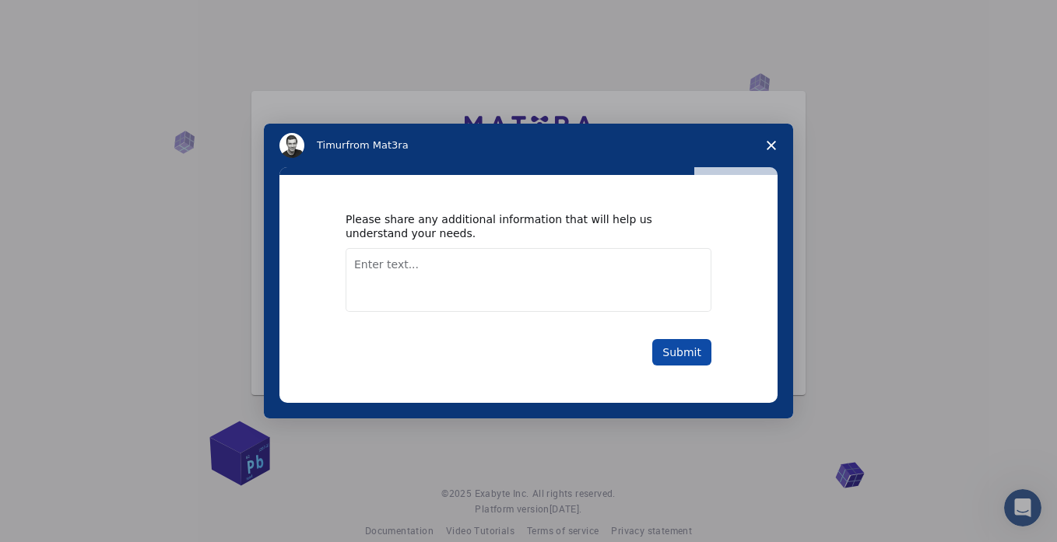
click at [670, 345] on button "Submit" at bounding box center [681, 352] width 59 height 26
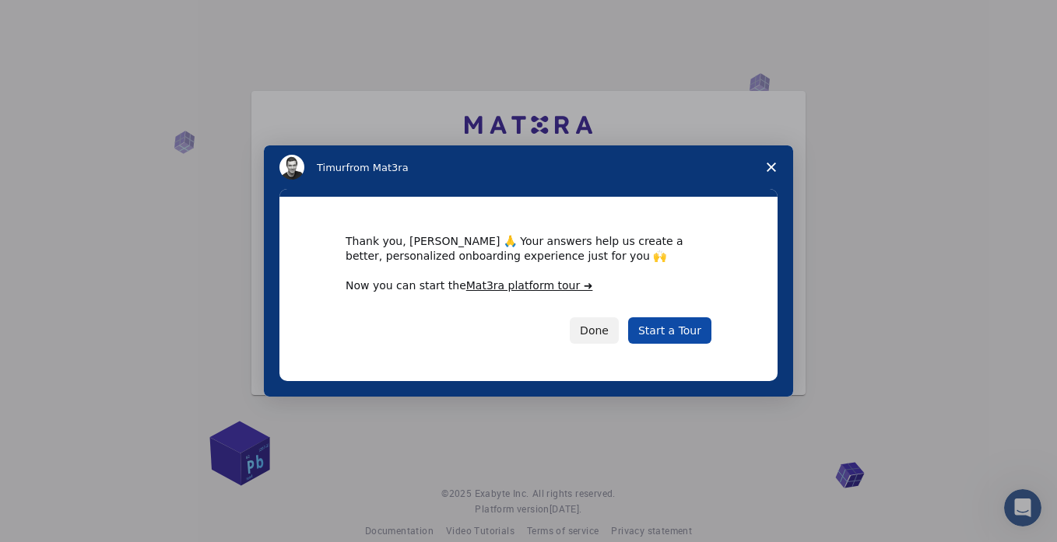
click at [661, 328] on link "Start a Tour" at bounding box center [669, 330] width 83 height 26
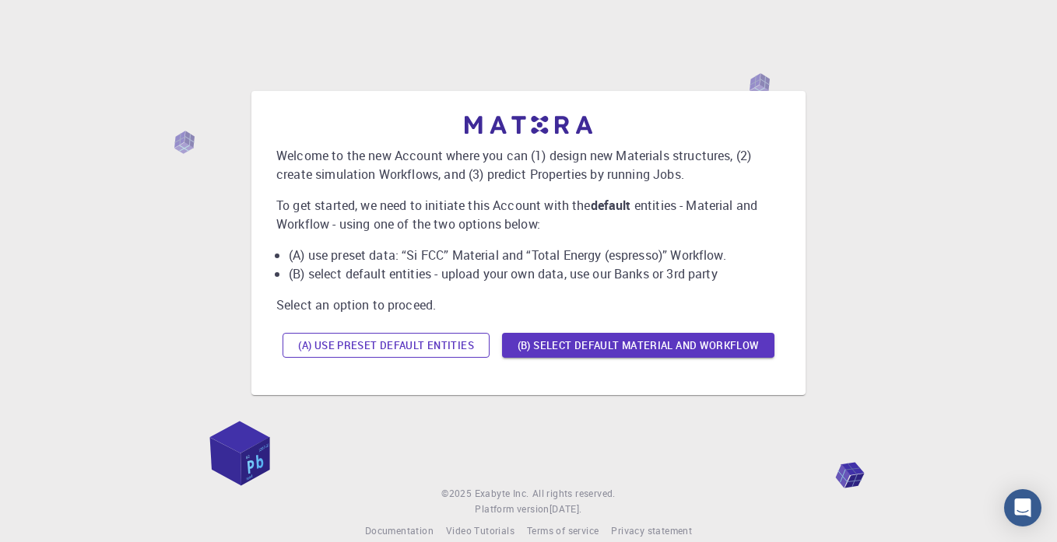
click at [440, 346] on button "(A) Use preset default entities" at bounding box center [385, 345] width 207 height 25
